Goal: Information Seeking & Learning: Learn about a topic

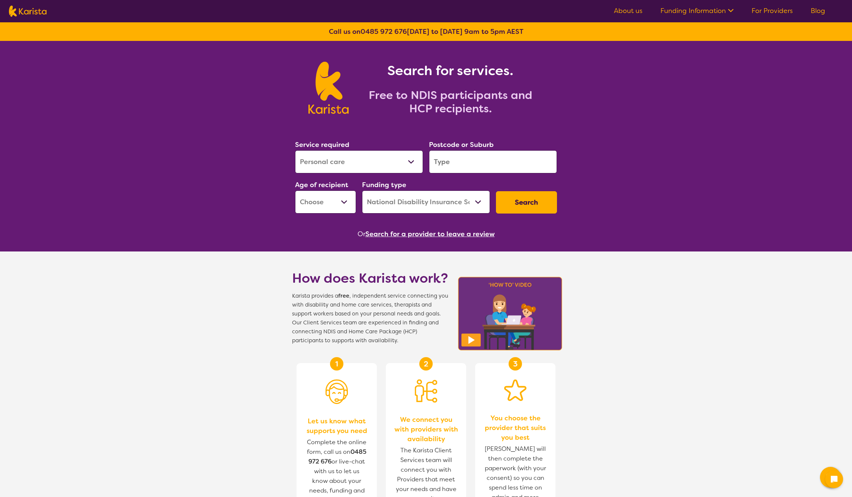
select select "Personal care"
select select "NDIS"
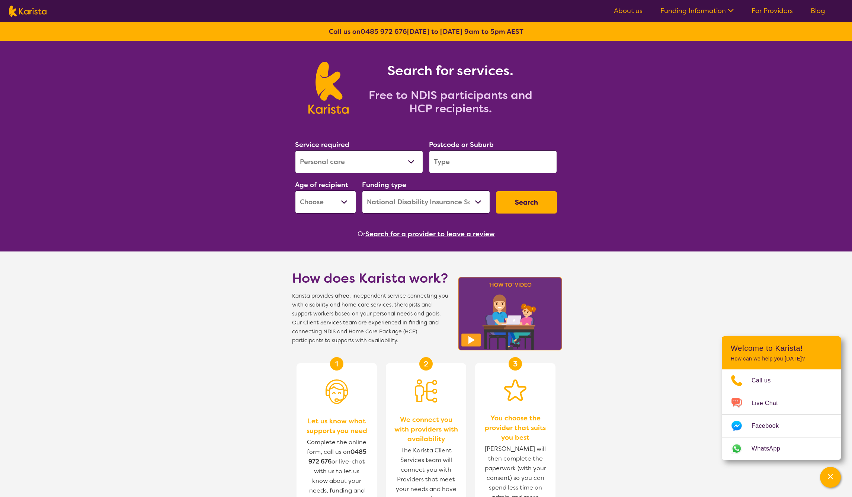
click at [371, 161] on select "Allied Health Assistant Assessment (ADHD or Autism) Behaviour support Counselli…" at bounding box center [359, 161] width 128 height 23
select select "Psychology"
click at [458, 156] on input "search" at bounding box center [493, 161] width 128 height 23
type input "2227"
click at [334, 206] on select "Early Childhood - 0 to 9 Child - 10 to 11 Adolescent - 12 to 17 Adult - 18 to 6…" at bounding box center [325, 201] width 61 height 23
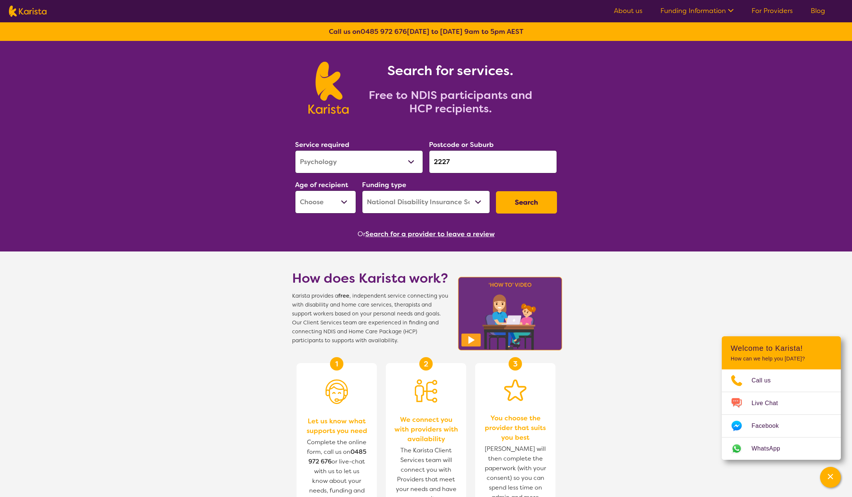
select select "CH"
click at [512, 200] on button "Search" at bounding box center [526, 202] width 61 height 22
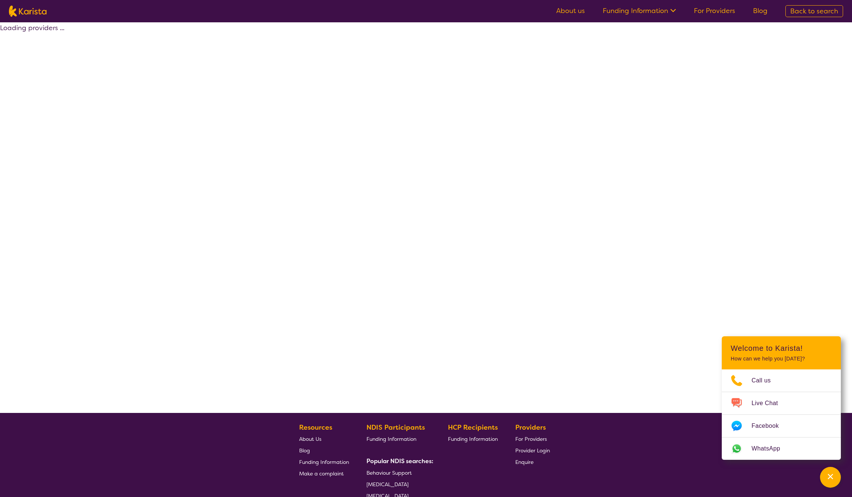
select select "by_score"
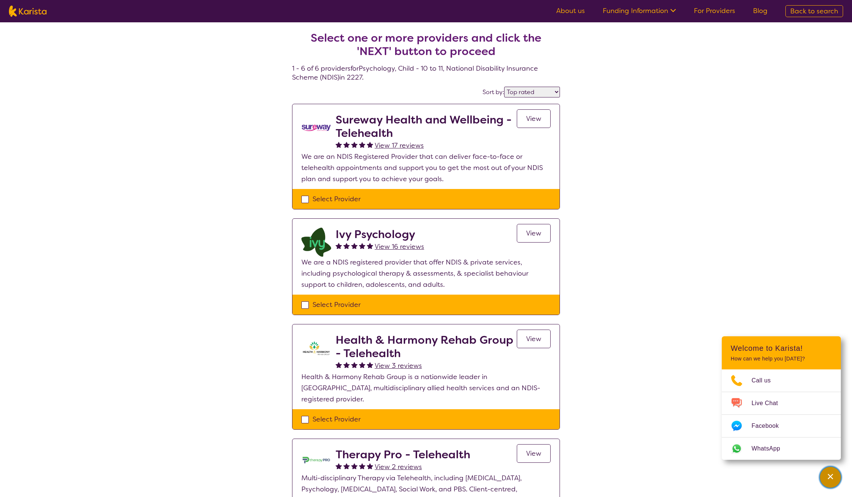
click at [832, 481] on div "Channel Menu" at bounding box center [830, 477] width 15 height 16
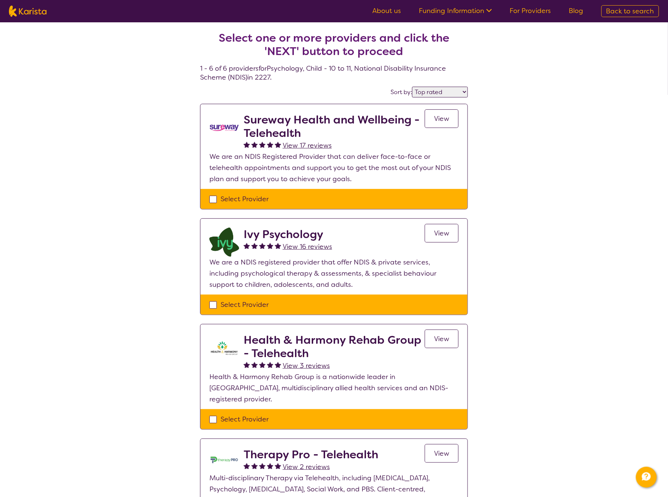
click at [350, 202] on div "Select Provider" at bounding box center [333, 198] width 249 height 11
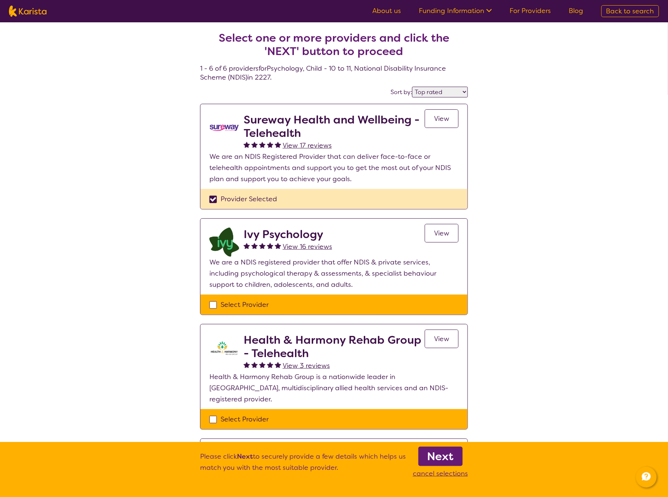
click at [350, 202] on div "Provider Selected" at bounding box center [333, 198] width 249 height 11
checkbox input "false"
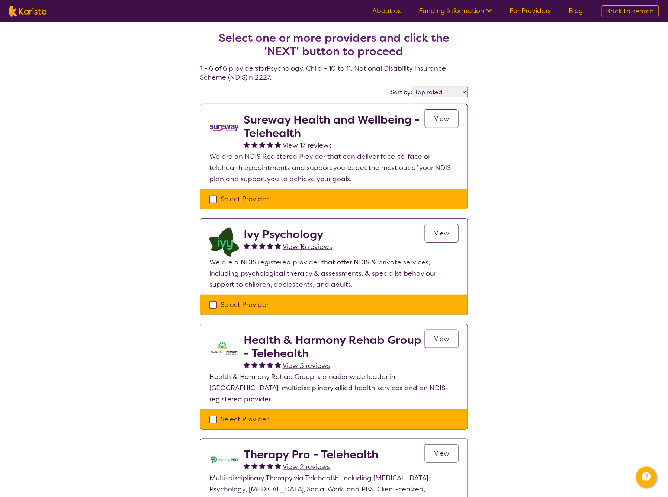
click at [436, 302] on div "Select Provider" at bounding box center [333, 304] width 249 height 11
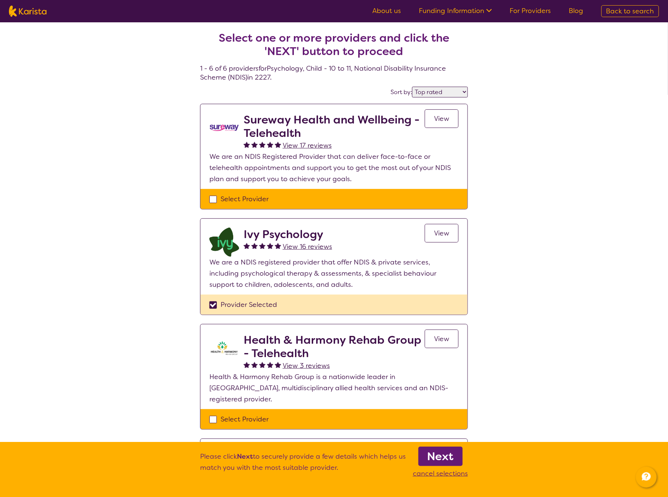
click at [436, 302] on div "Provider Selected" at bounding box center [333, 304] width 249 height 11
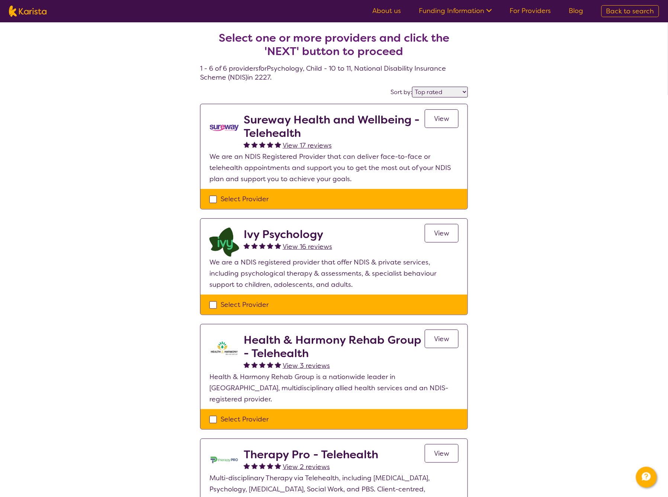
click at [362, 304] on div "Select Provider" at bounding box center [333, 304] width 249 height 11
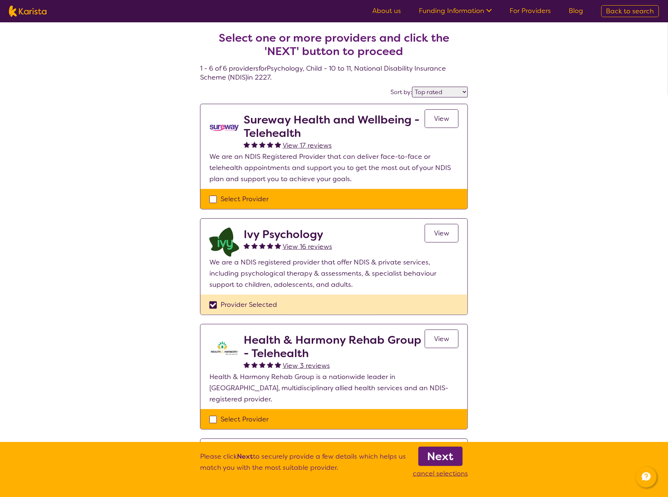
click at [313, 66] on h4 "Select one or more providers and click the 'NEXT' button to proceed 1 - 6 of 6 …" at bounding box center [334, 47] width 268 height 68
copy h4 "1 - 6 of 6 providers for Psychology , Child - 10 to 11 , National Disability In…"
click at [212, 302] on div "Provider Selected" at bounding box center [333, 304] width 249 height 11
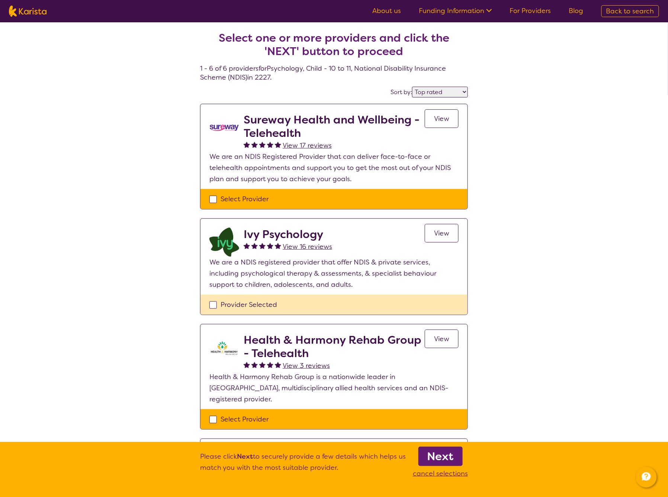
checkbox input "false"
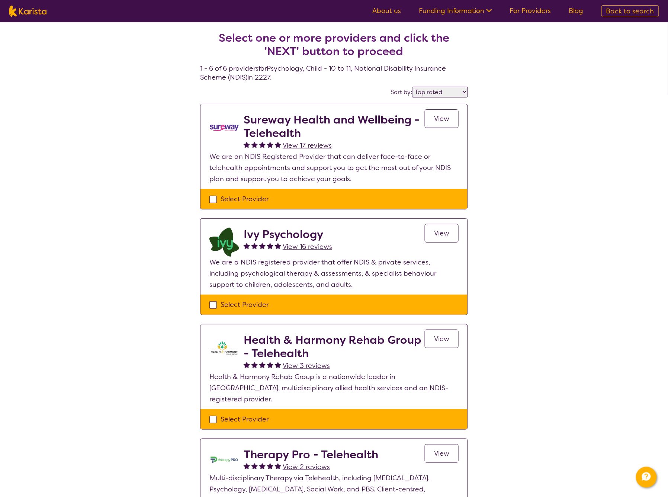
click at [327, 170] on p "We are an NDIS Registered Provider that can deliver face-to-face or telehealth …" at bounding box center [333, 167] width 249 height 33
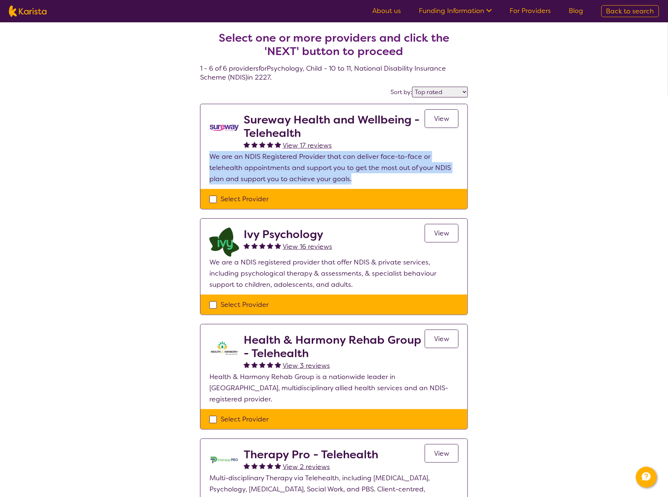
click at [327, 170] on p "We are an NDIS Registered Provider that can deliver face-to-face or telehealth …" at bounding box center [333, 167] width 249 height 33
copy p "We are an NDIS Registered Provider that can deliver face-to-face or telehealth …"
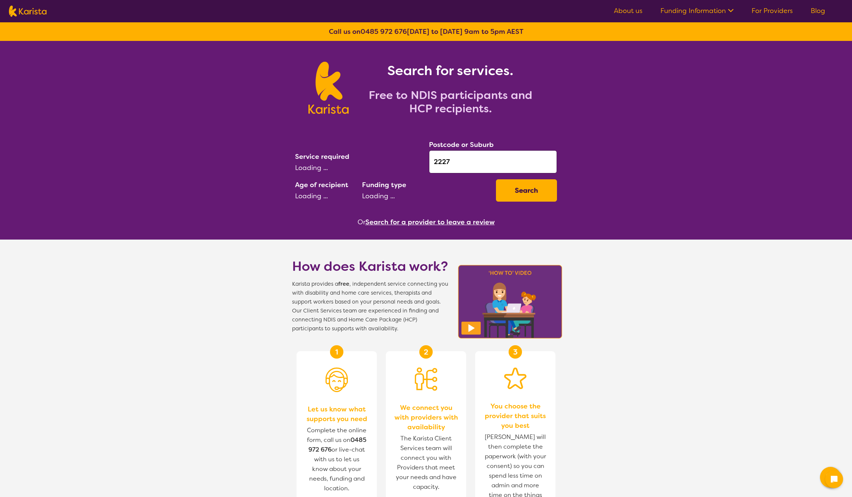
select select "Psychology"
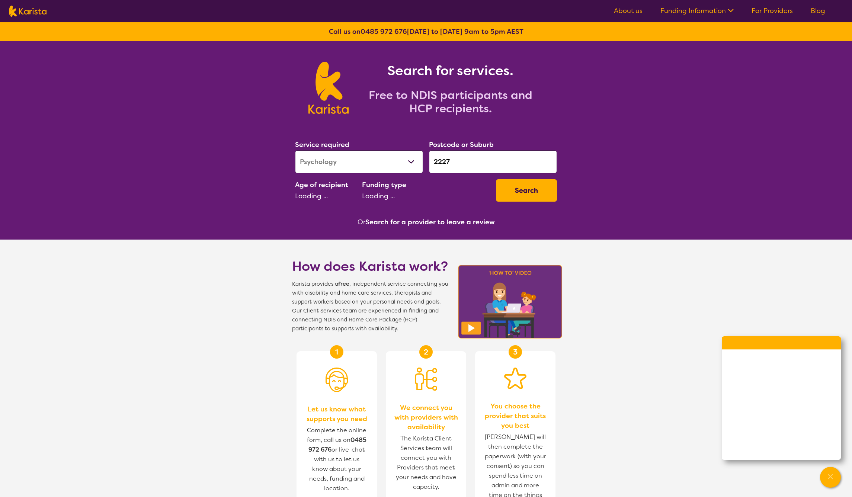
select select "CH"
select select "NDIS"
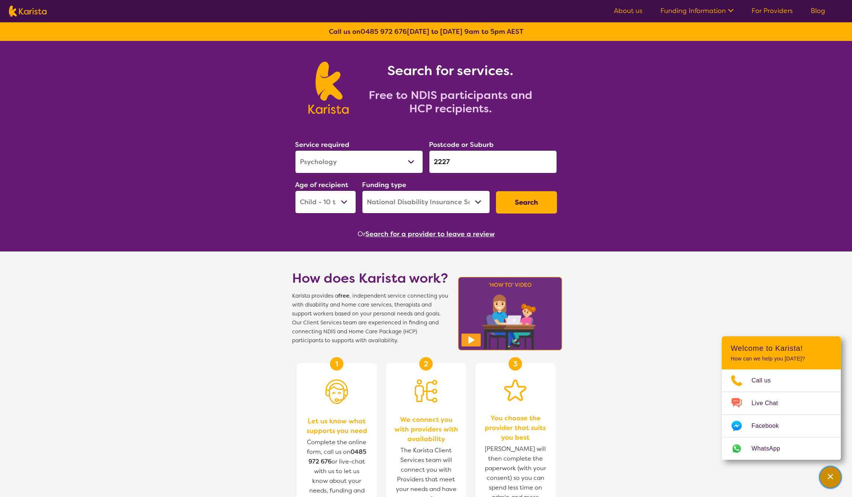
click at [826, 471] on div "Channel Menu" at bounding box center [830, 477] width 15 height 16
